Goal: Task Accomplishment & Management: Manage account settings

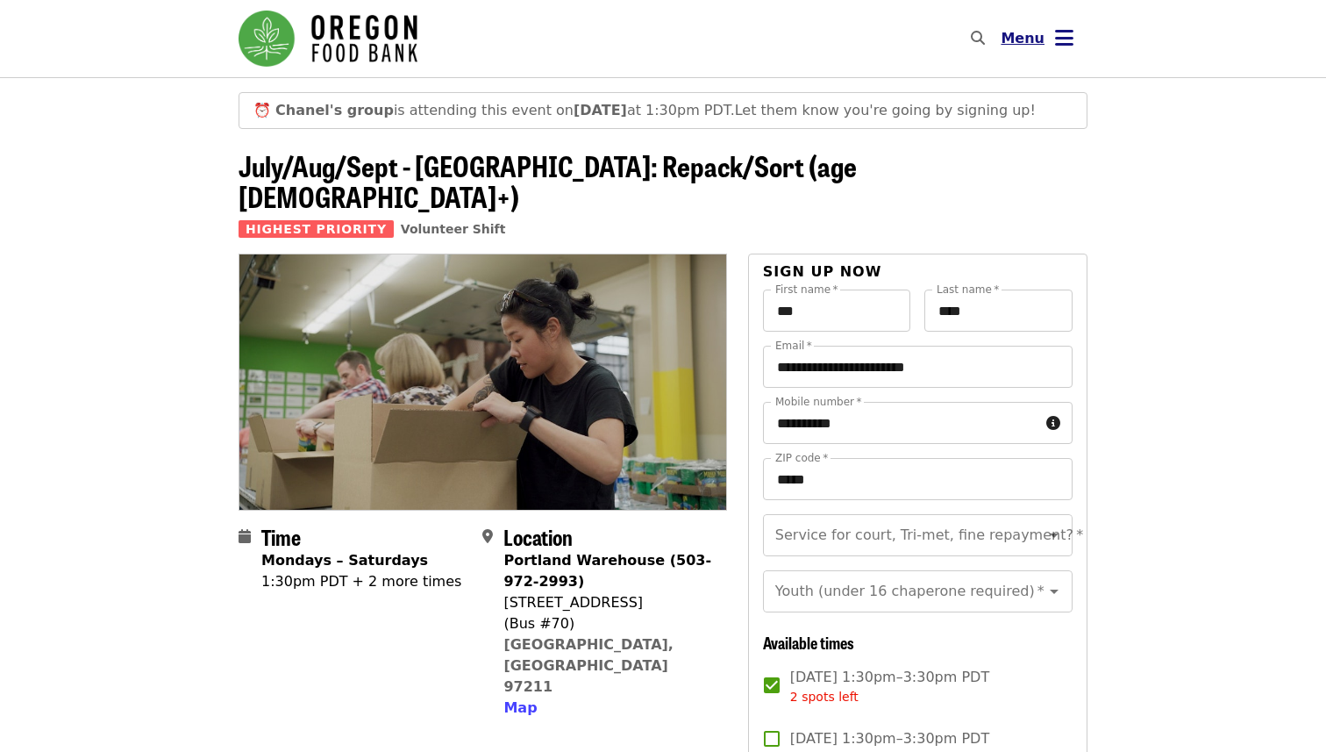
click at [1066, 52] on button "Menu" at bounding box center [1037, 39] width 101 height 42
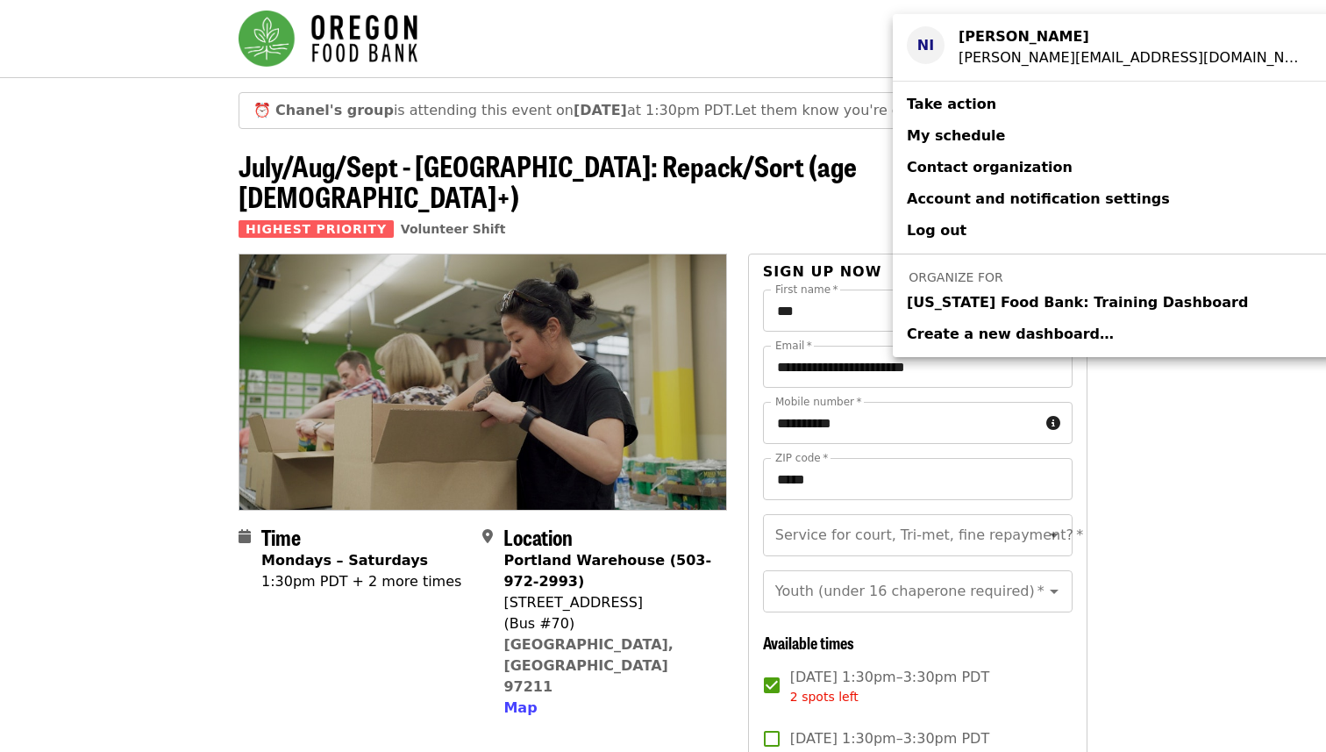
click at [1033, 52] on div "[PERSON_NAME][EMAIL_ADDRESS][DOMAIN_NAME]" at bounding box center [1133, 57] width 348 height 21
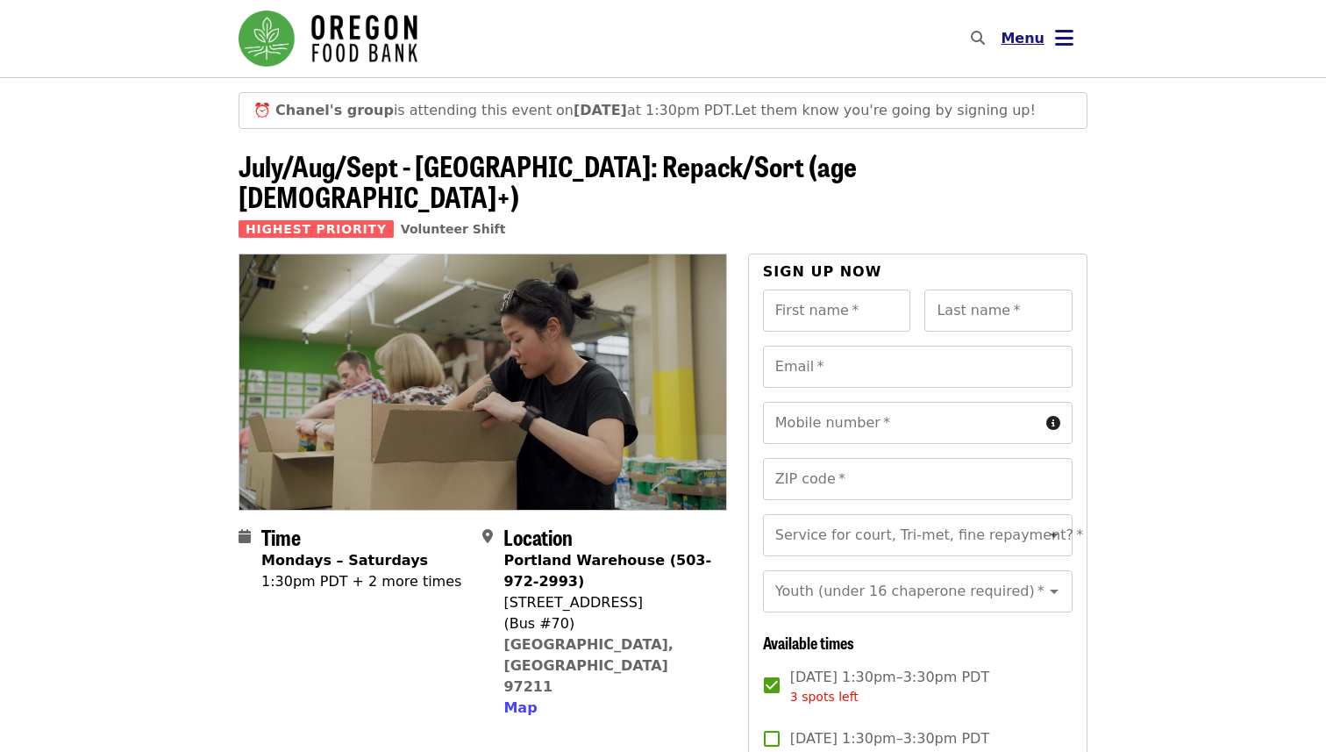
click at [1073, 44] on icon "bars icon" at bounding box center [1064, 37] width 18 height 25
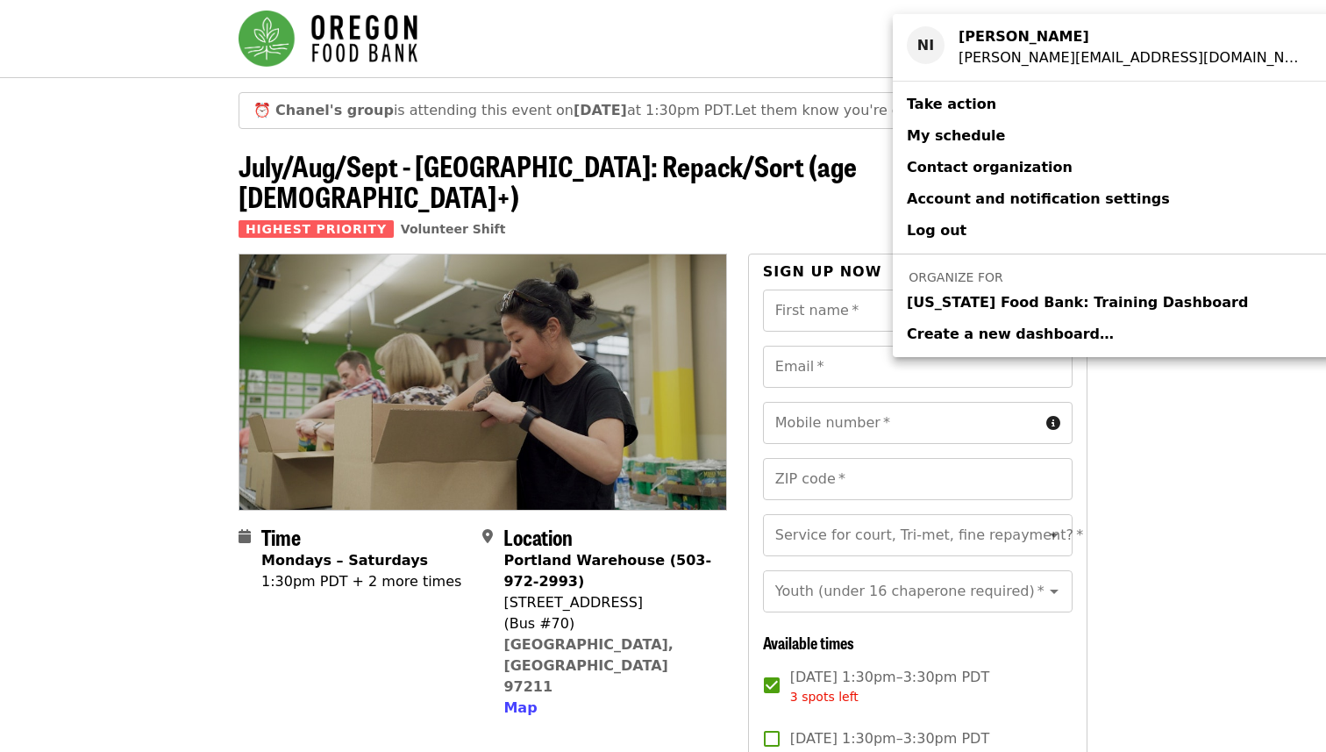
click at [958, 136] on span "My schedule" at bounding box center [956, 135] width 98 height 17
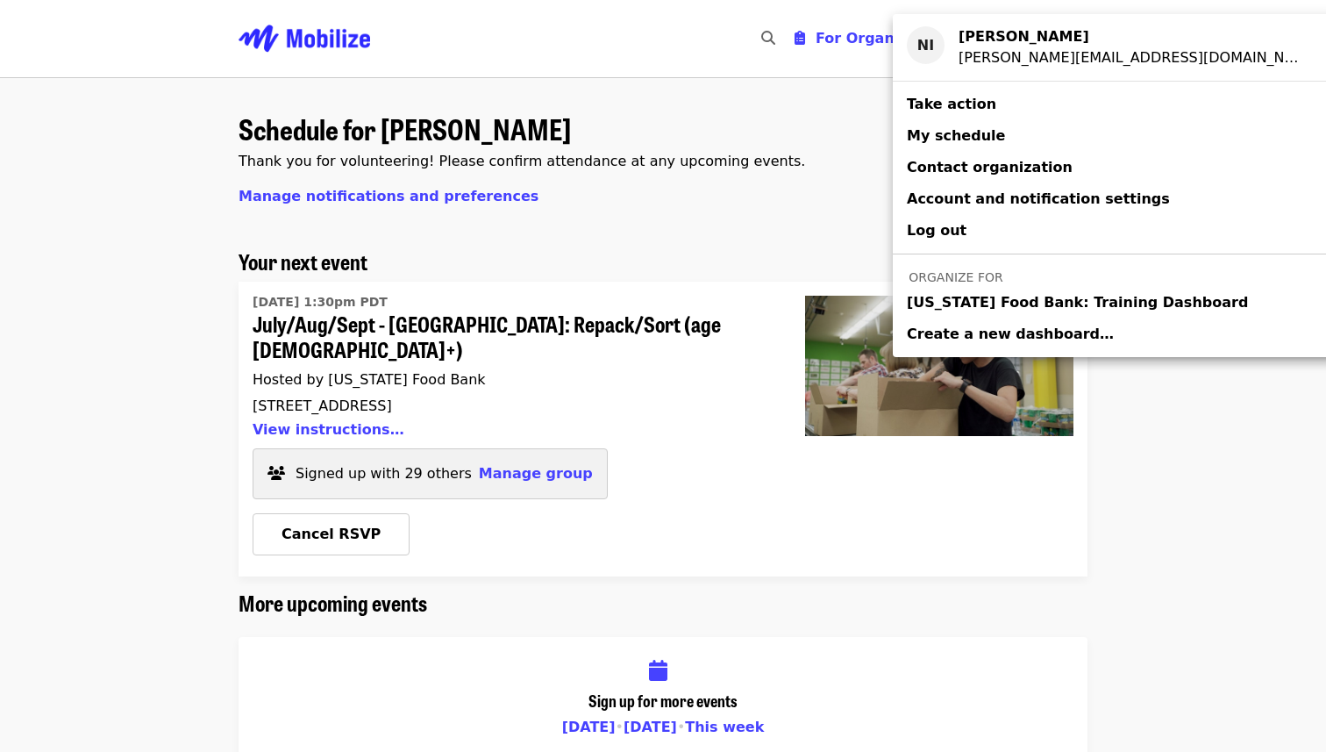
click at [733, 222] on div "Account menu" at bounding box center [663, 376] width 1326 height 752
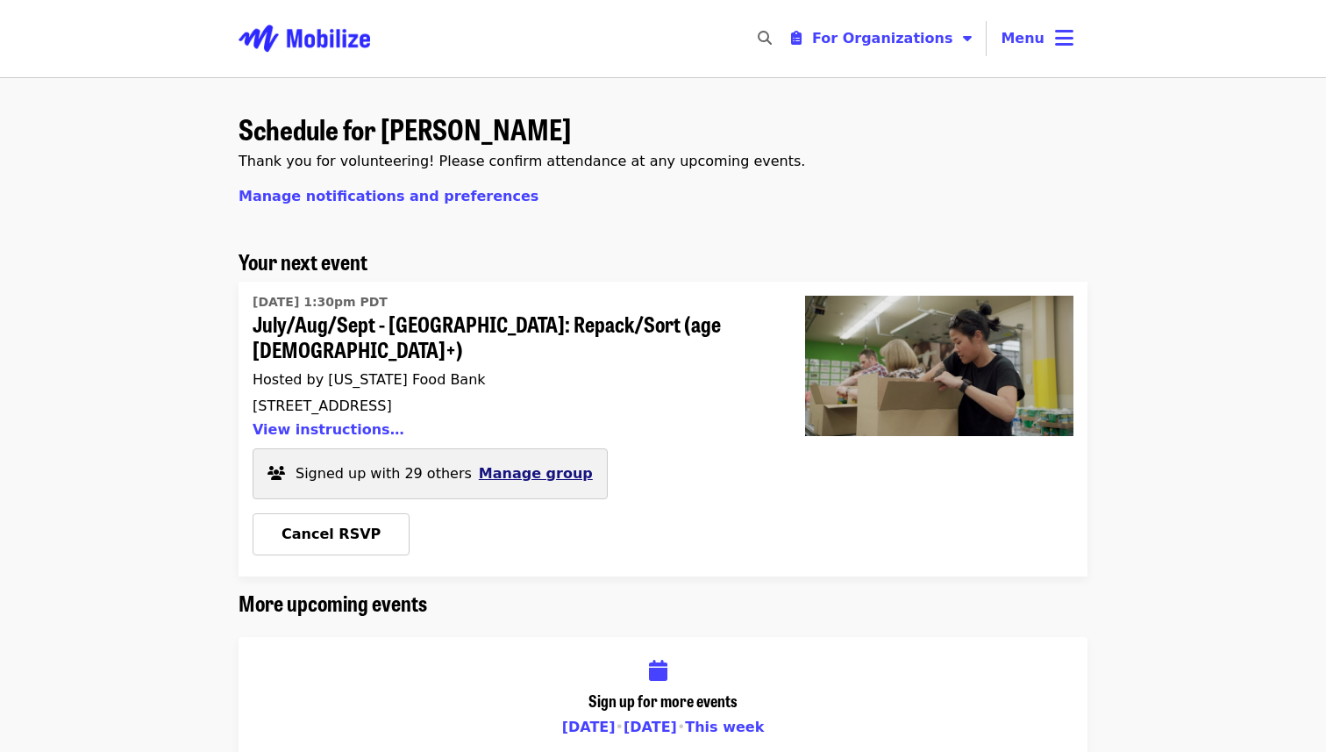
click at [482, 465] on span "Manage group" at bounding box center [536, 473] width 114 height 17
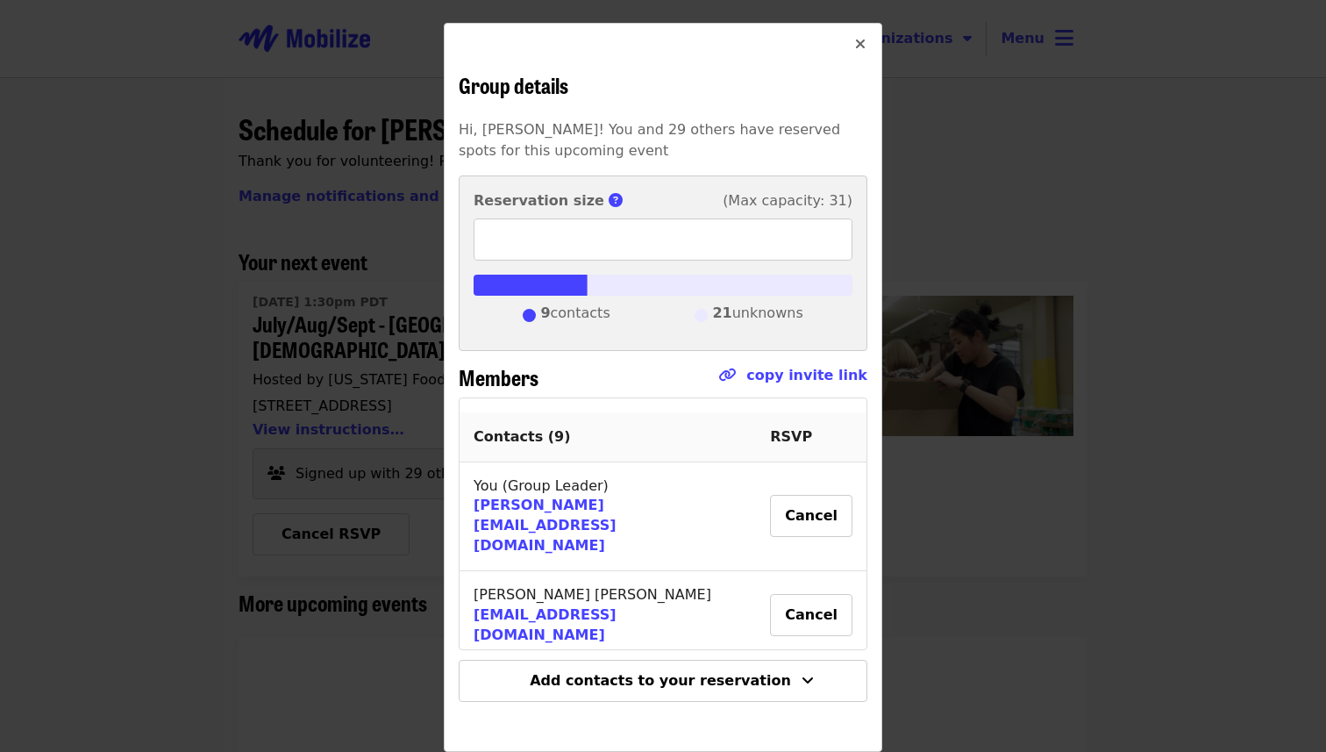
click at [864, 39] on icon "times icon" at bounding box center [860, 44] width 11 height 17
